Goal: Learn about a topic

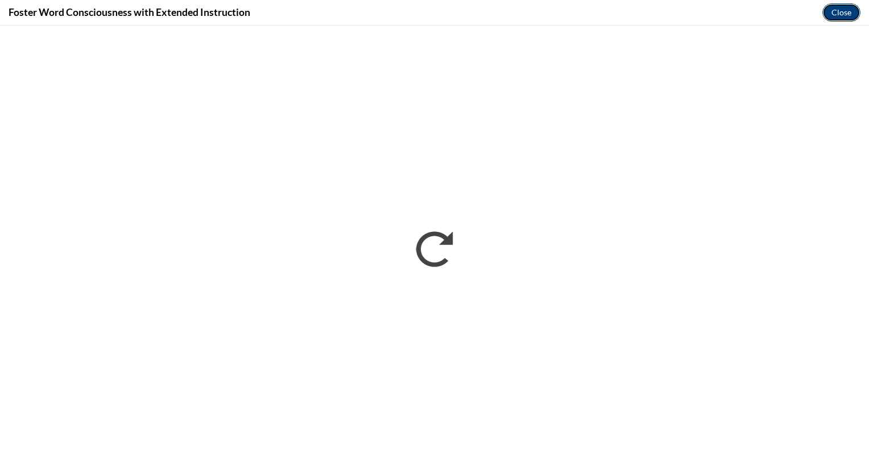
click at [837, 13] on button "Close" at bounding box center [841, 12] width 38 height 18
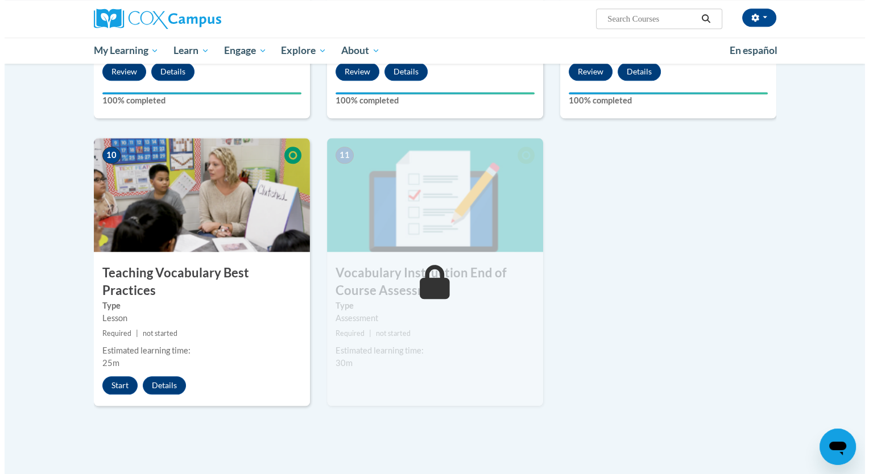
scroll to position [1102, 0]
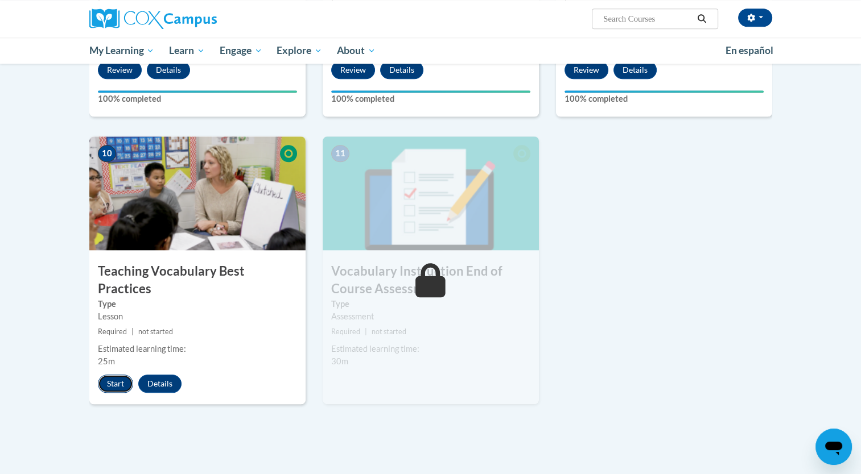
click at [115, 375] on button "Start" at bounding box center [115, 384] width 35 height 18
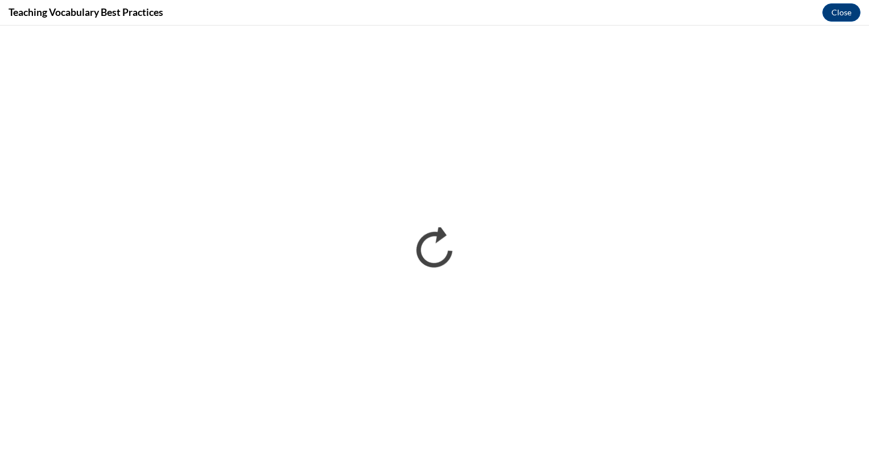
scroll to position [0, 0]
